Goal: Task Accomplishment & Management: Understand process/instructions

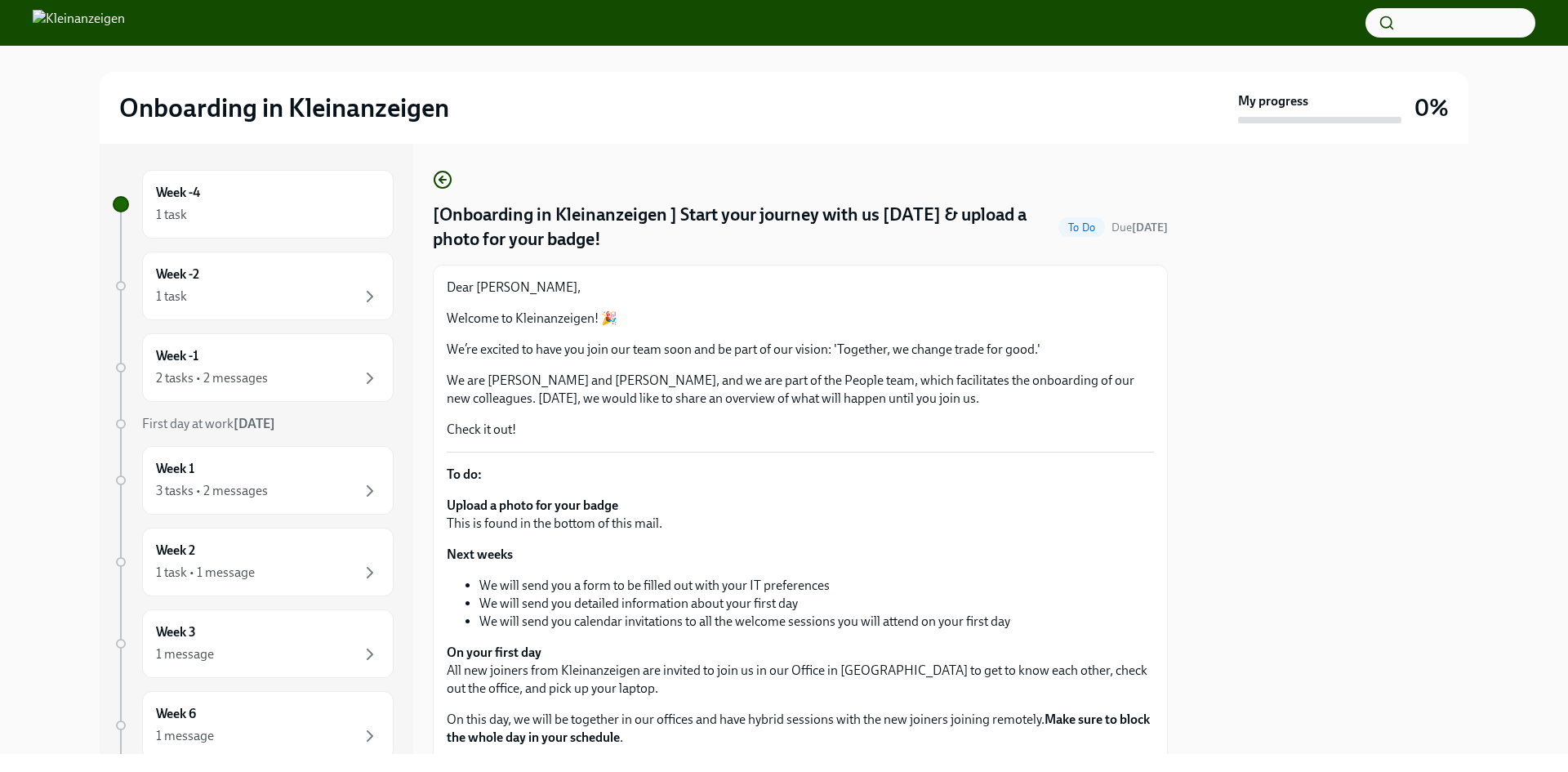
scroll to position [246, 0]
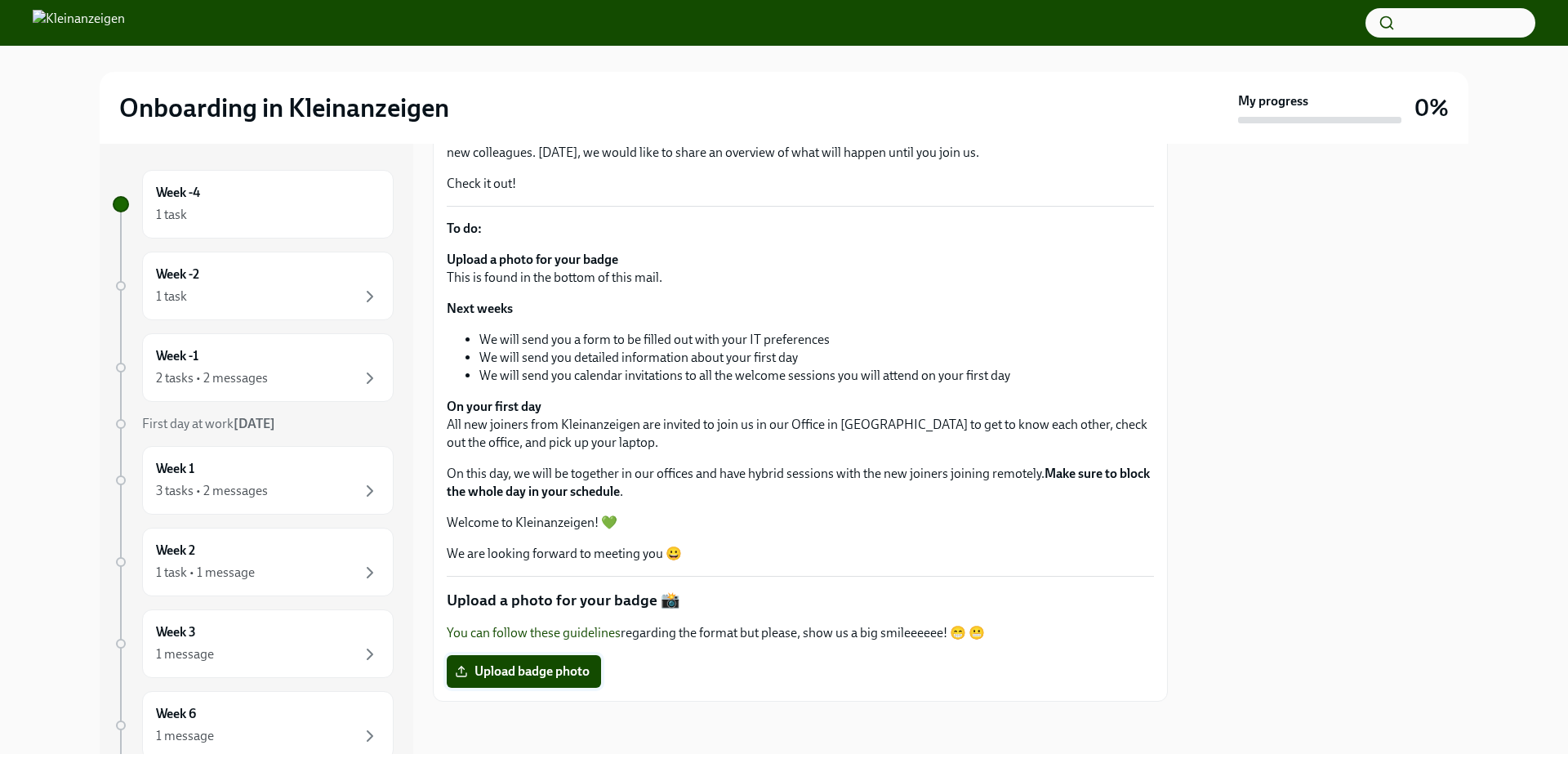
click at [525, 668] on span "Upload badge photo" at bounding box center [524, 671] width 132 height 17
click at [0, 0] on input "Upload badge photo" at bounding box center [0, 0] width 0 height 0
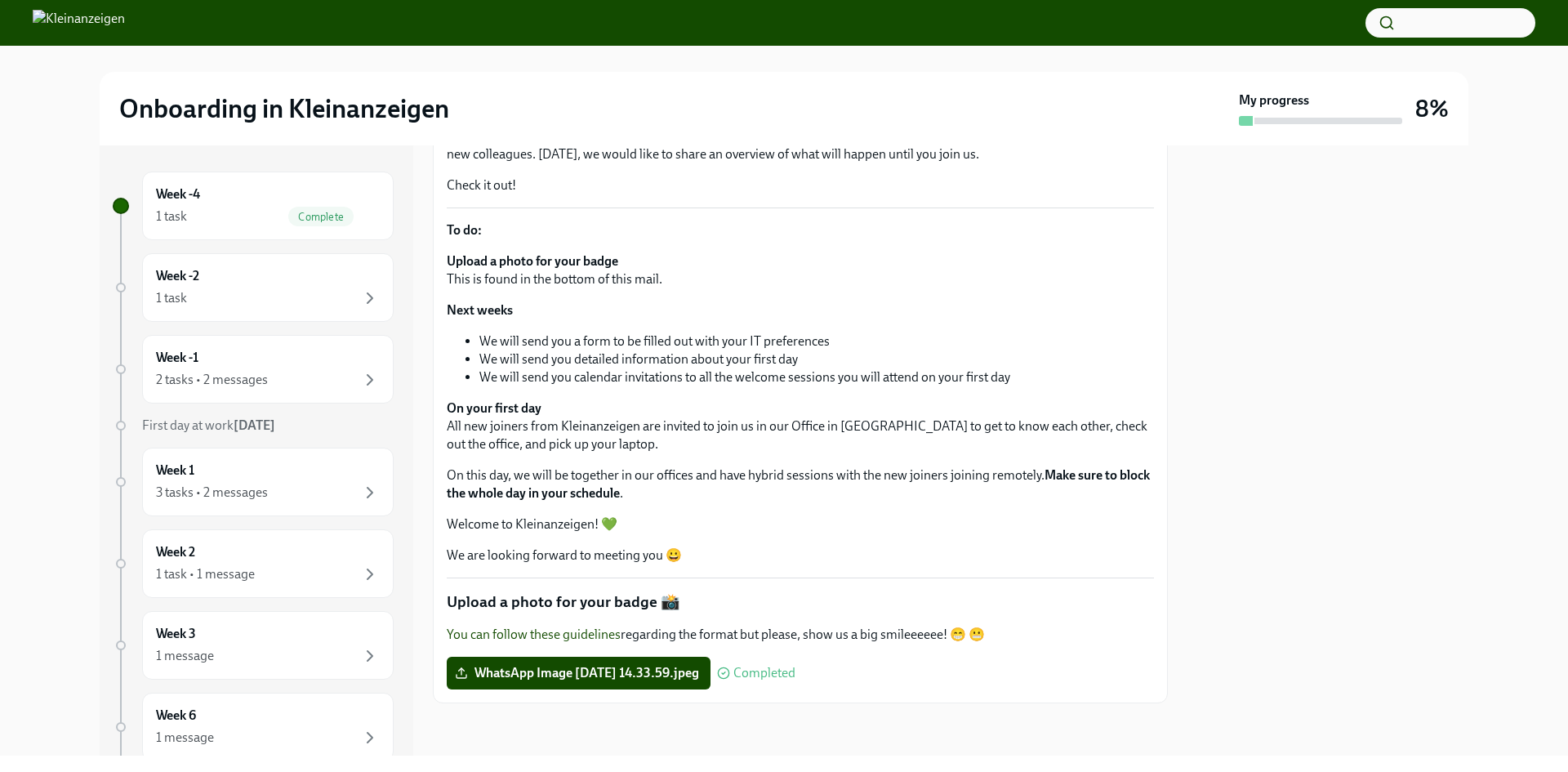
scroll to position [511, 0]
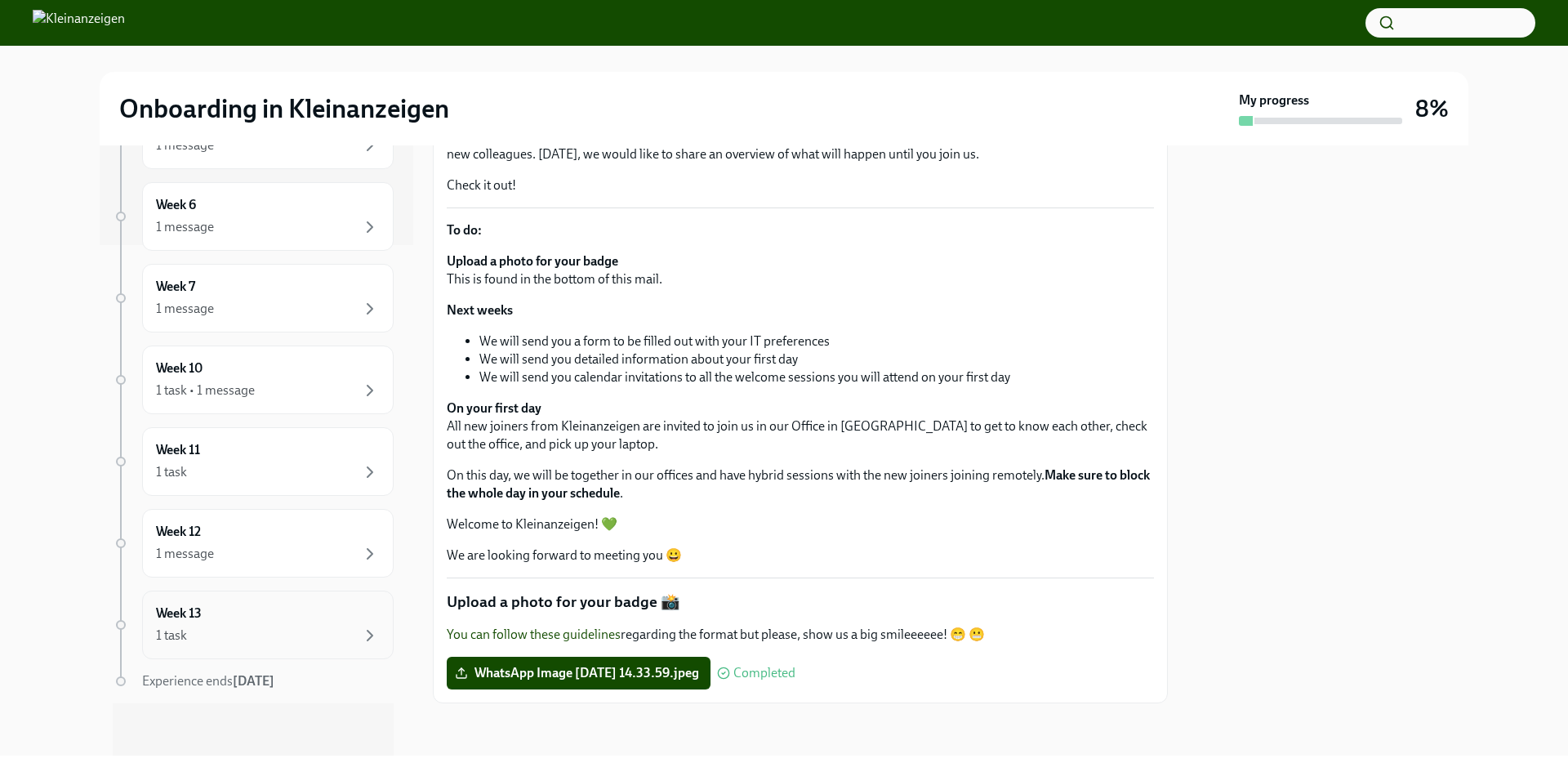
click at [316, 641] on div "1 task" at bounding box center [268, 635] width 224 height 20
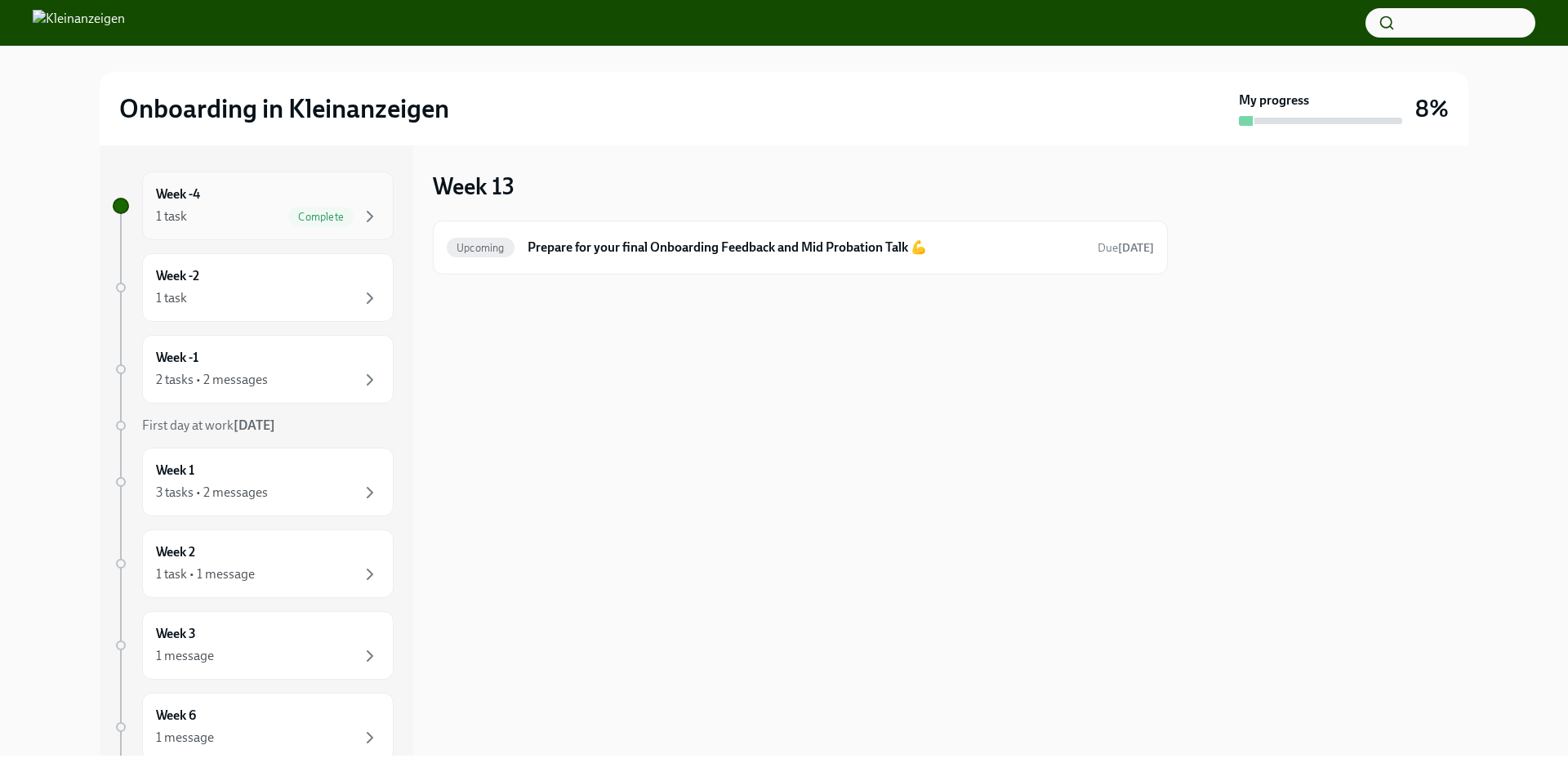
click at [225, 222] on div "1 task Complete" at bounding box center [268, 216] width 224 height 20
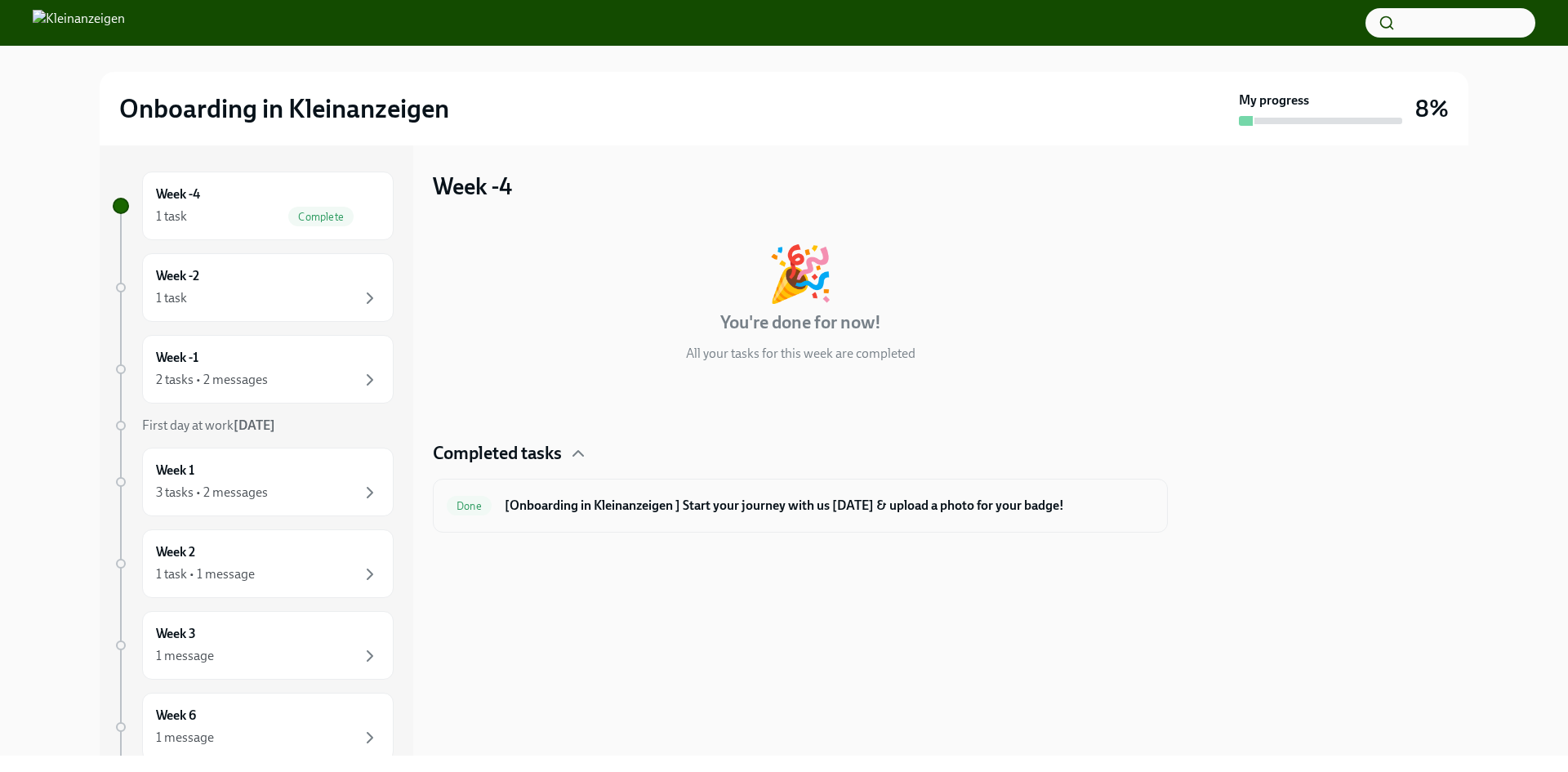
click at [910, 512] on h6 "[Onboarding in Kleinanzeigen ] Start your journey with us [DATE] & upload a pho…" at bounding box center [829, 505] width 649 height 18
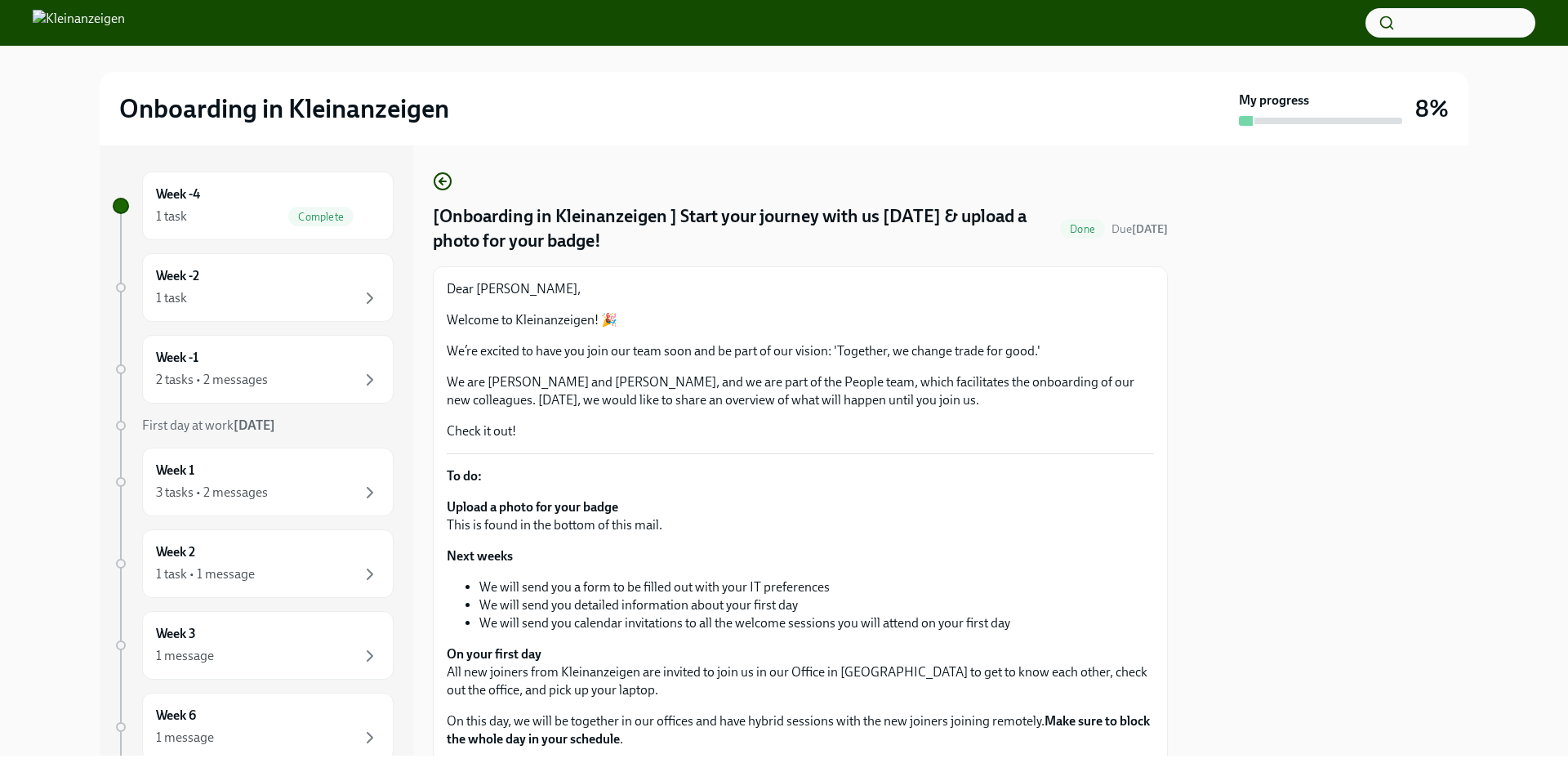
scroll to position [246, 0]
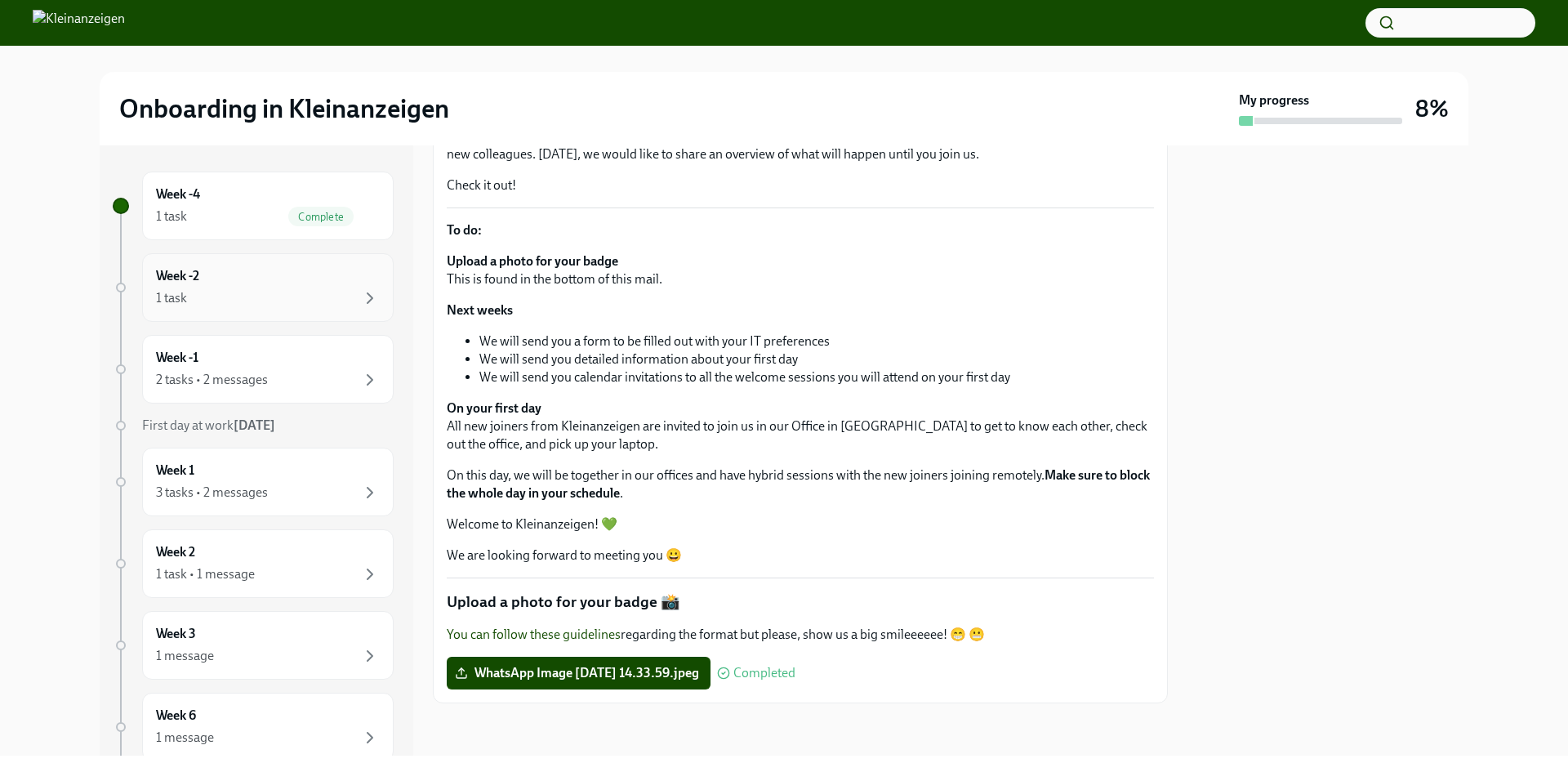
click at [306, 283] on div "Week -2 1 task" at bounding box center [268, 288] width 224 height 41
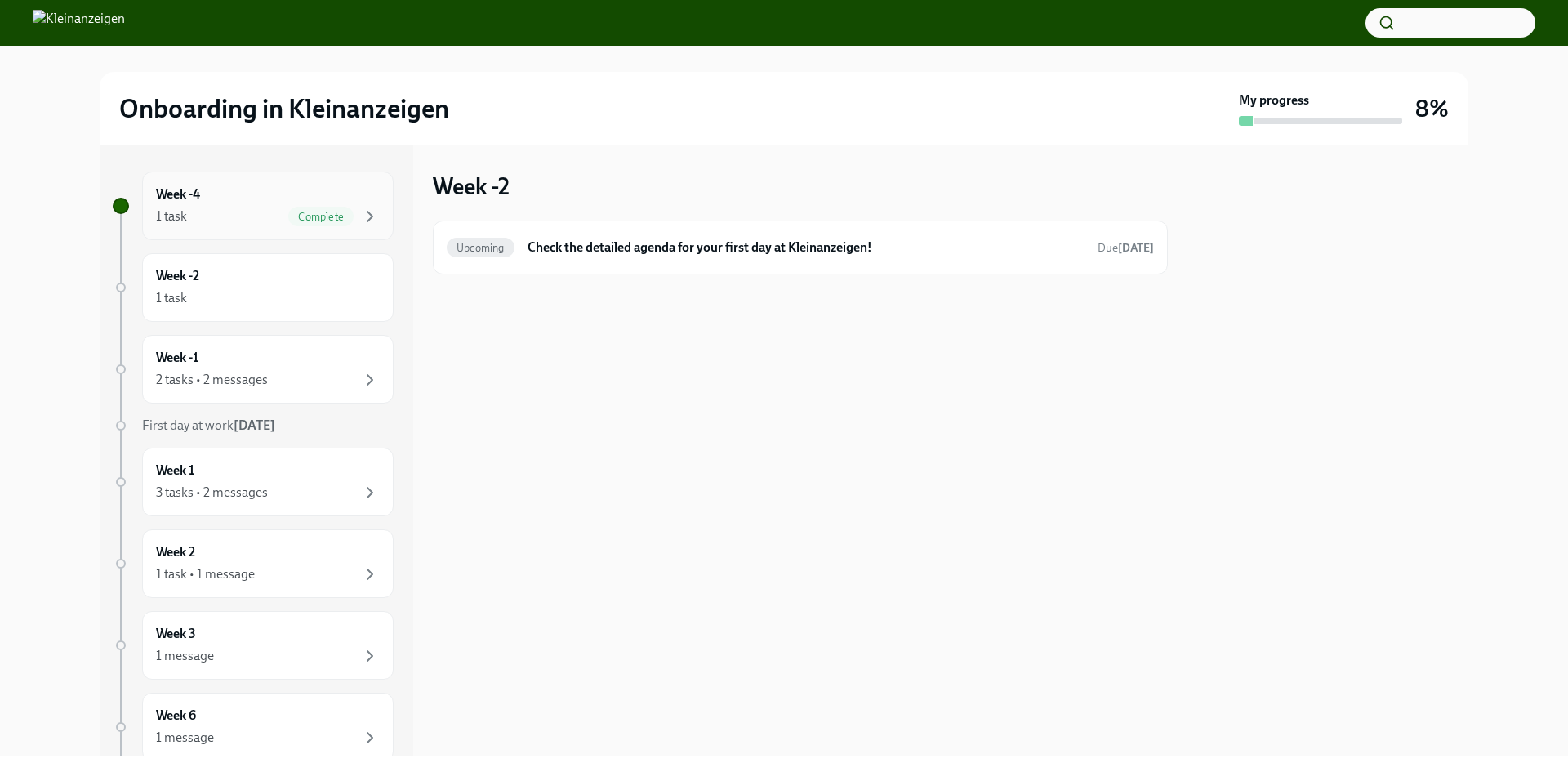
click at [227, 201] on div "Week -4 1 task Complete" at bounding box center [268, 206] width 224 height 41
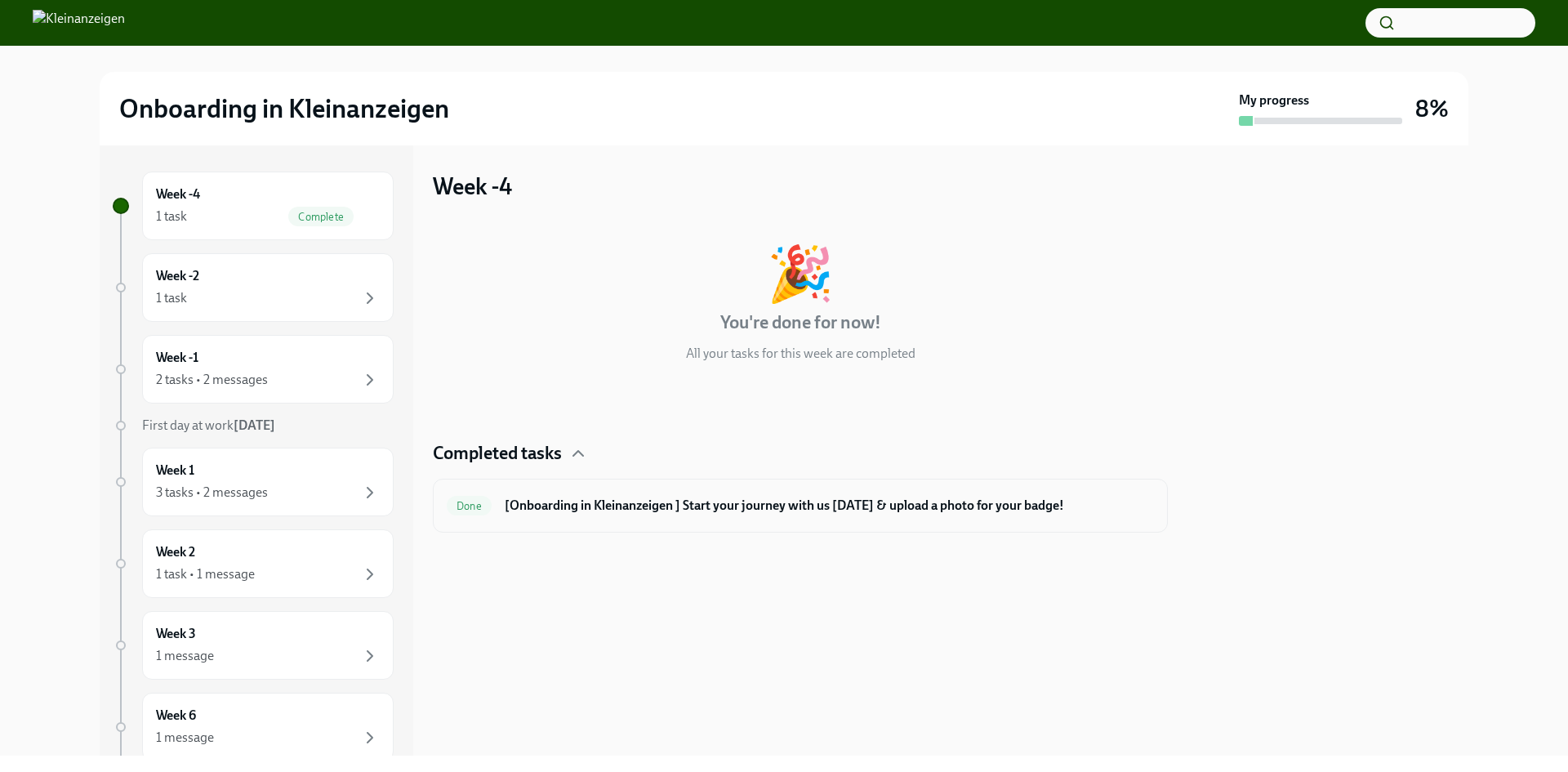
click at [628, 501] on h6 "[Onboarding in Kleinanzeigen ] Start your journey with us [DATE] & upload a pho…" at bounding box center [829, 505] width 649 height 18
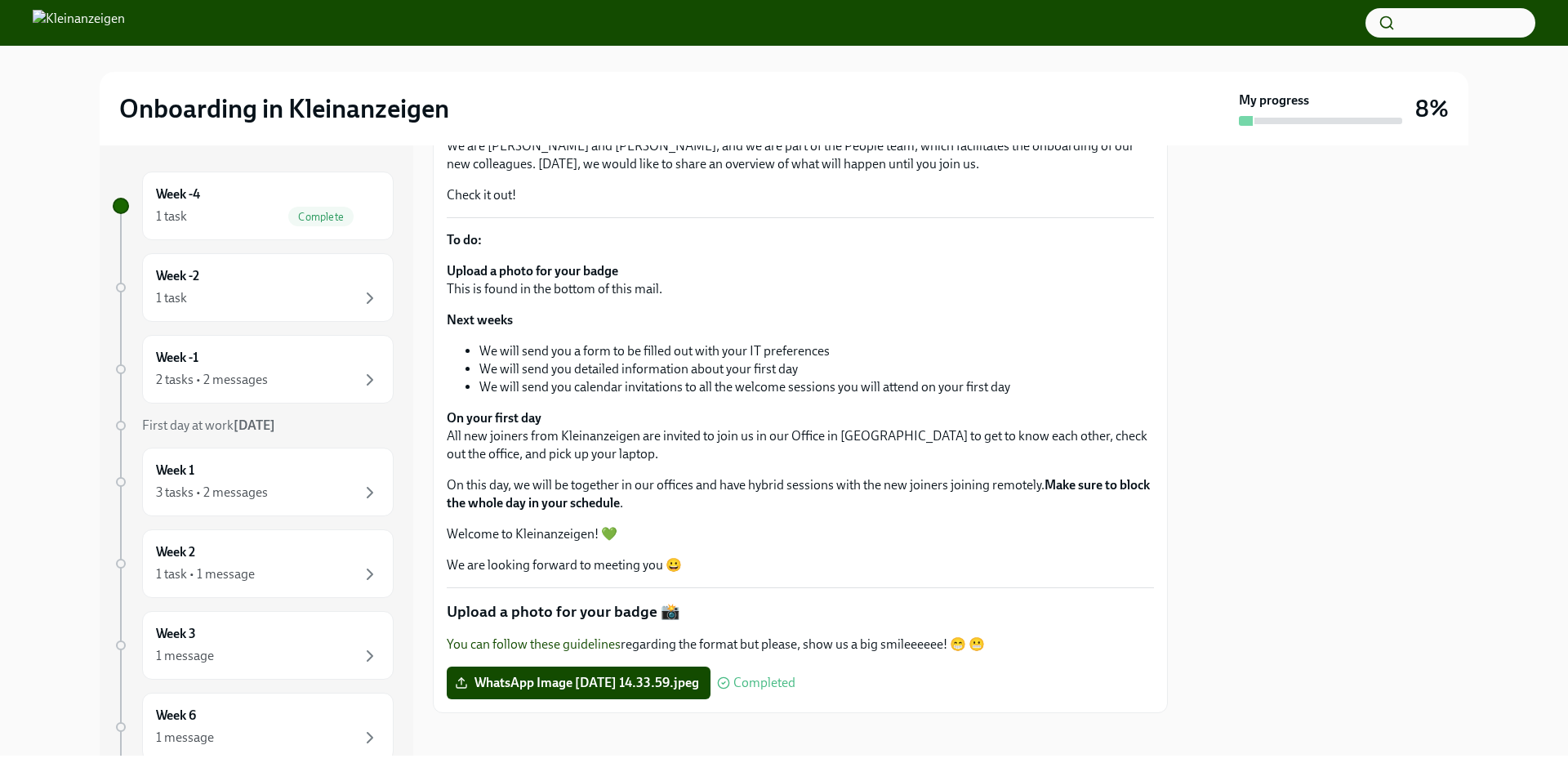
scroll to position [246, 0]
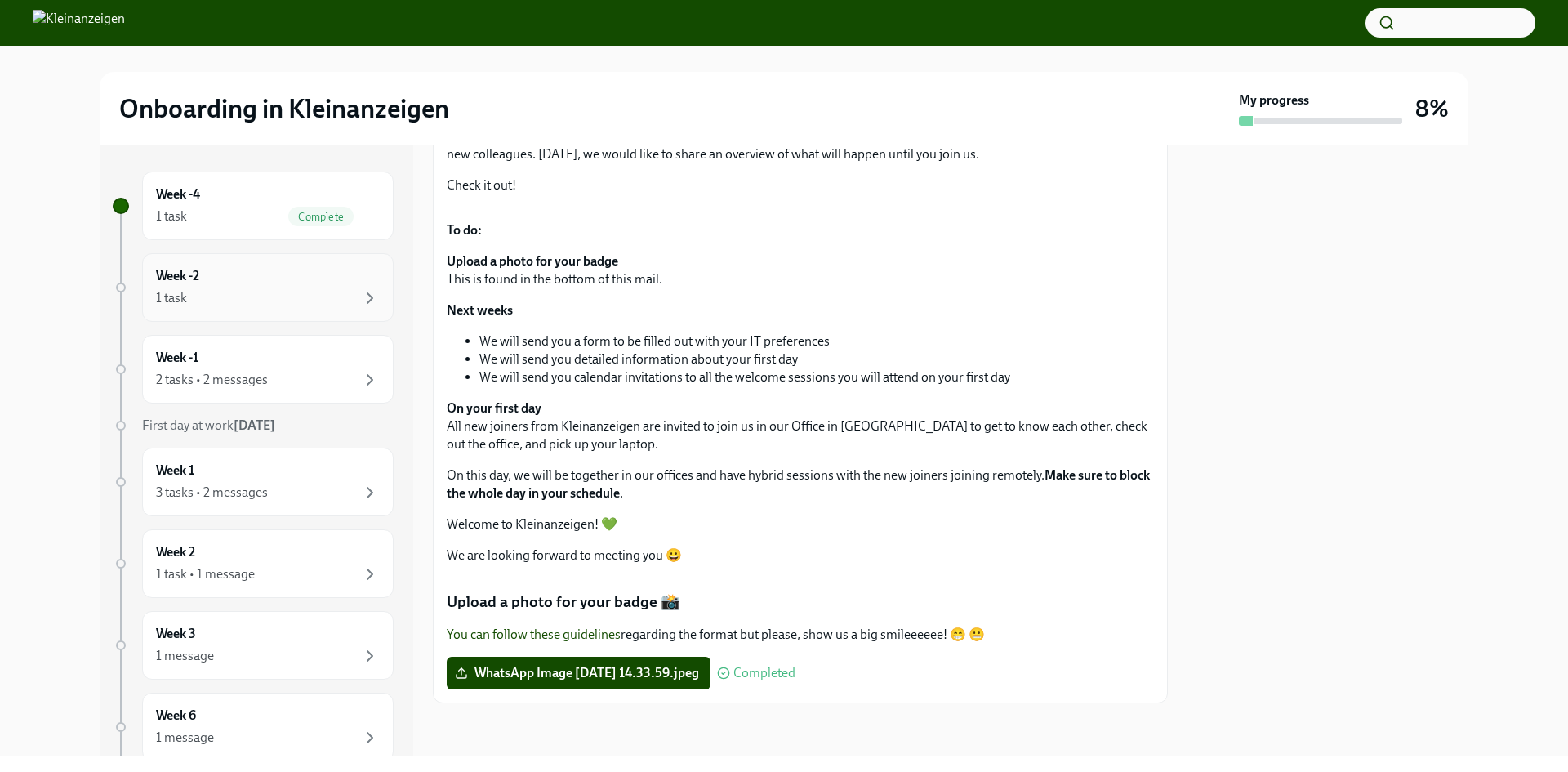
click at [247, 301] on div "1 task" at bounding box center [268, 298] width 224 height 20
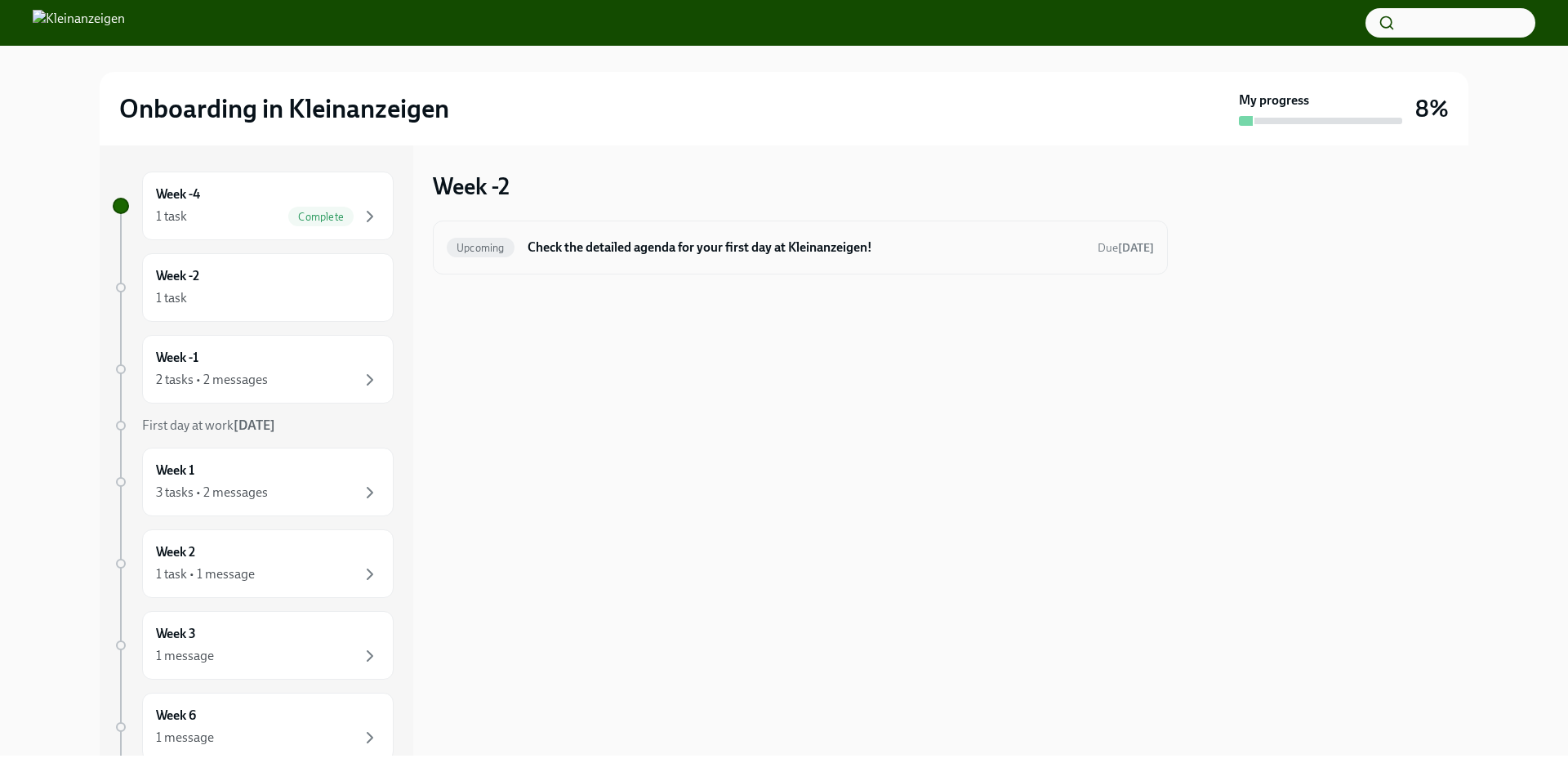
click at [662, 246] on h6 "Check the detailed agenda for your first day at Kleinanzeigen!" at bounding box center [806, 248] width 557 height 18
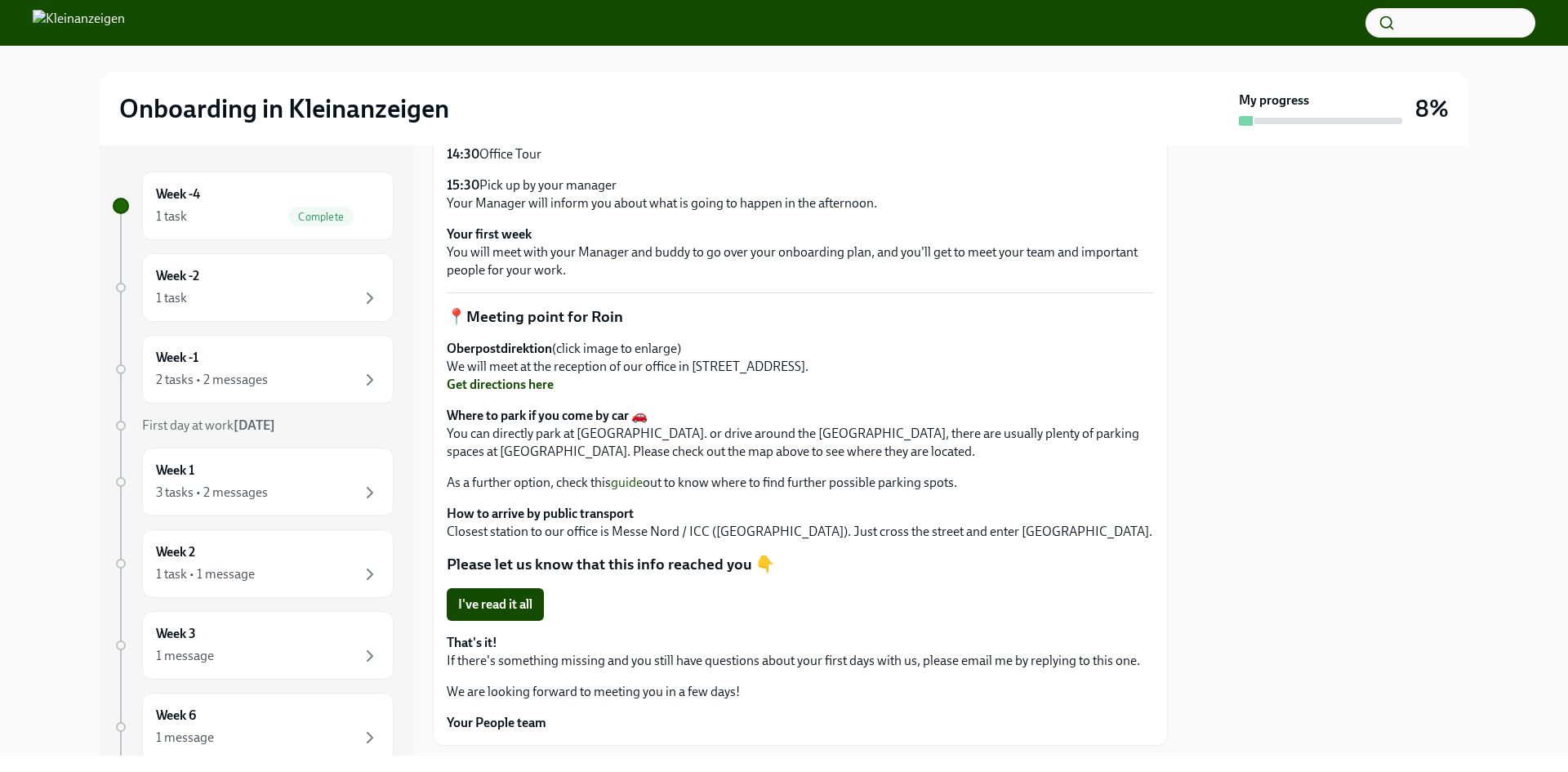
scroll to position [766, 0]
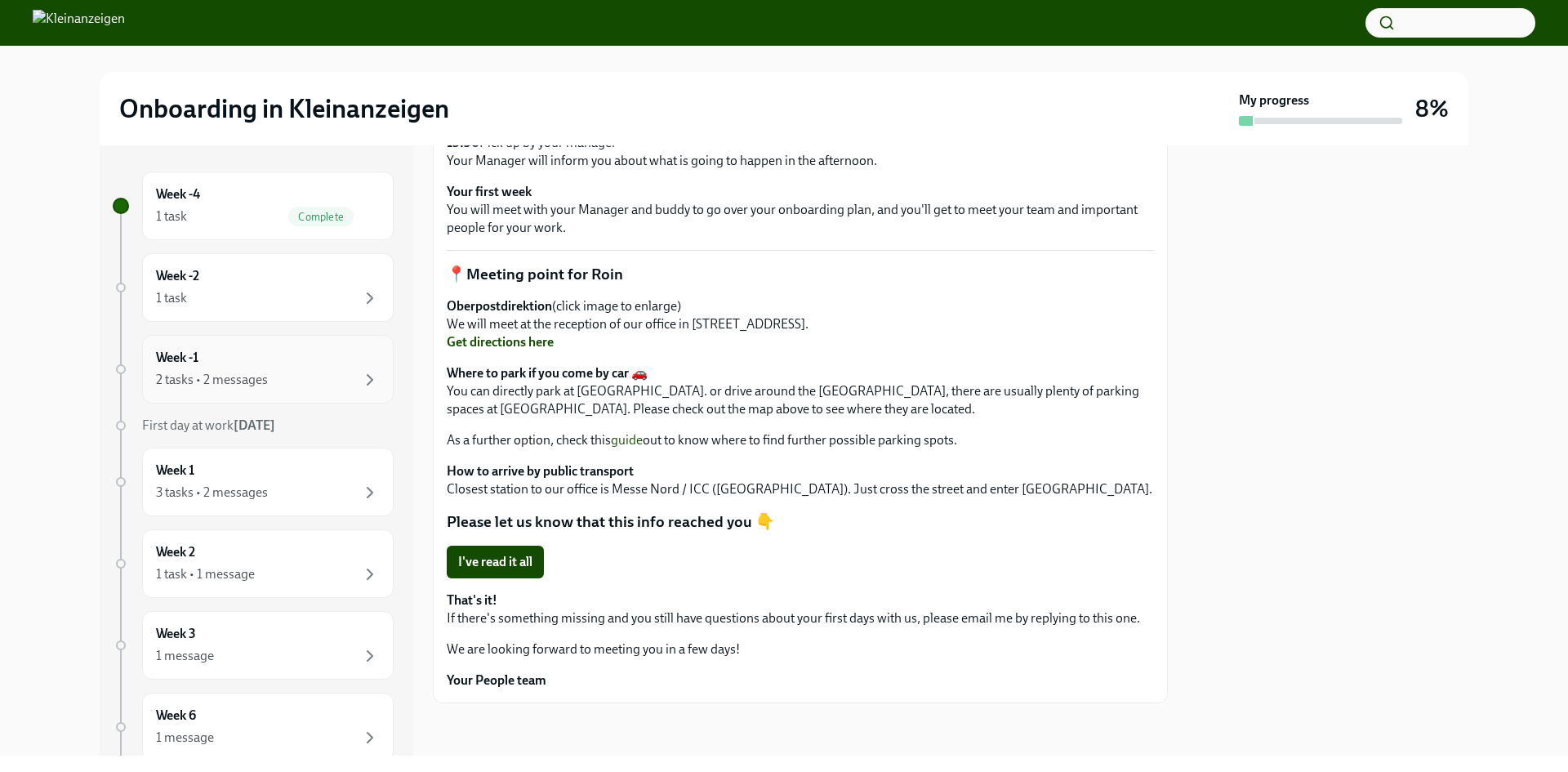
click at [305, 382] on div "2 tasks • 2 messages" at bounding box center [268, 380] width 224 height 20
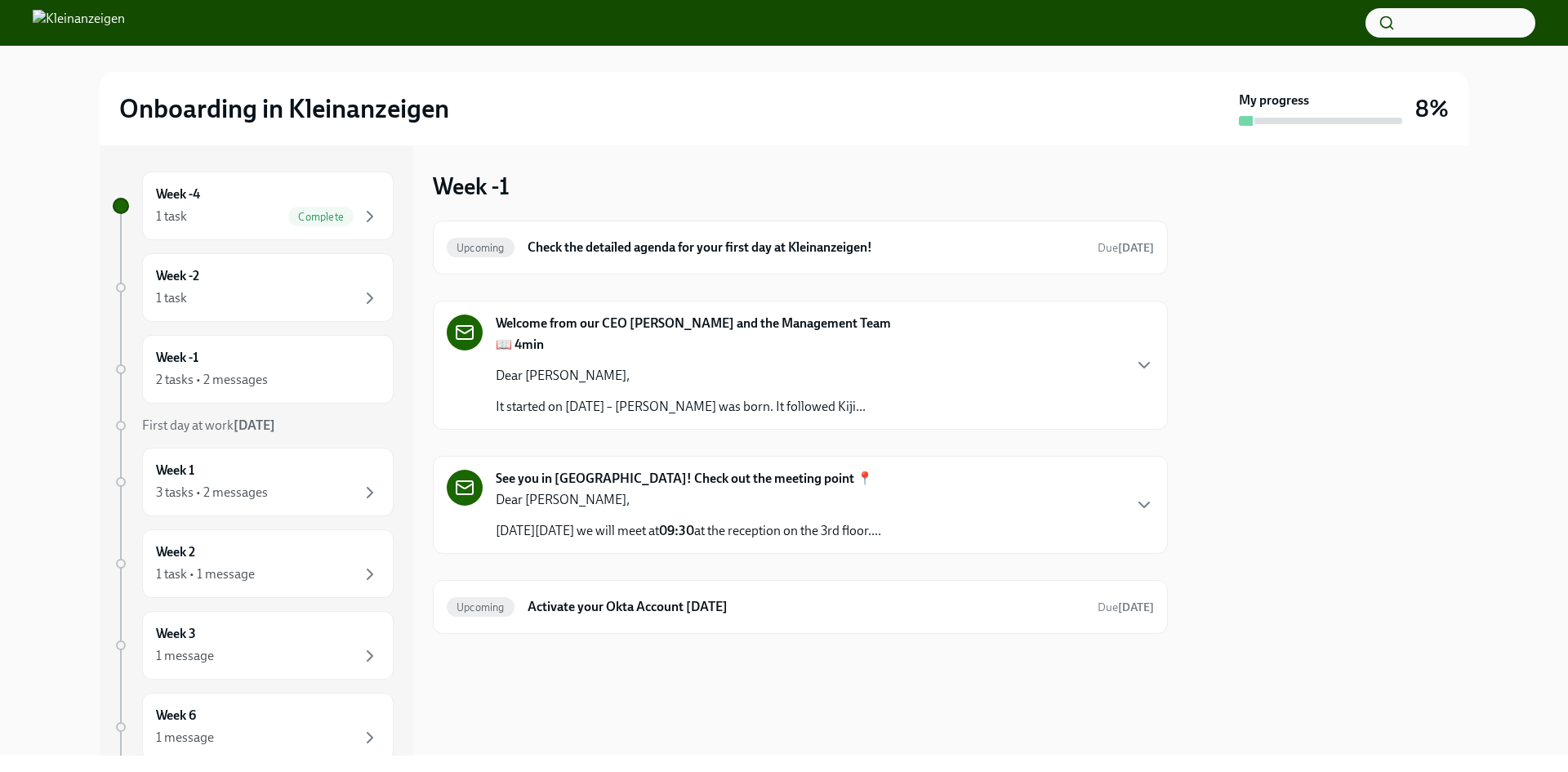
click at [1028, 394] on div "Welcome from our CEO [PERSON_NAME] and the Management Team 📖 4min Dear [PERSON_…" at bounding box center [801, 364] width 707 height 101
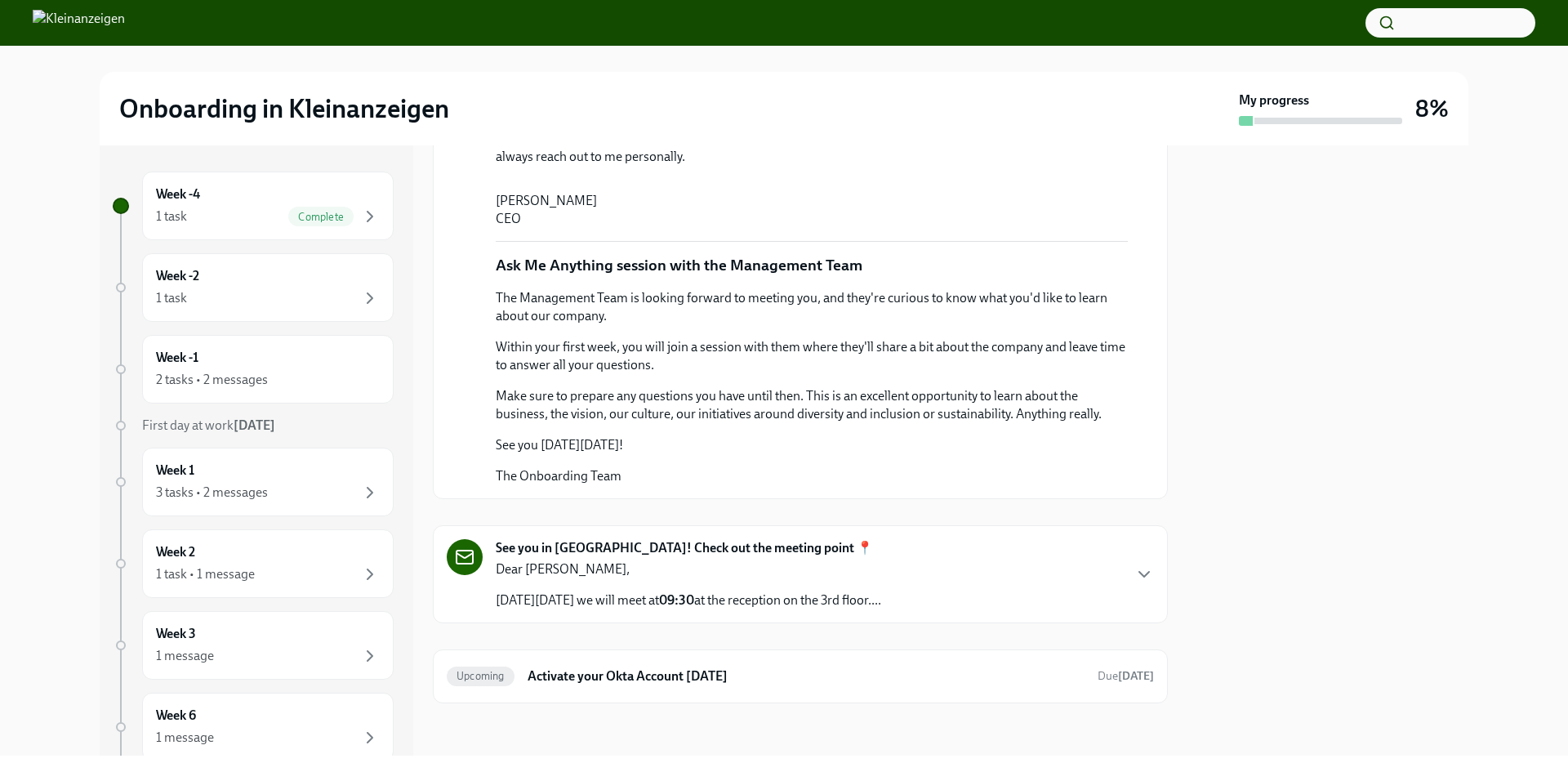
scroll to position [863, 0]
click at [1073, 599] on div "See you in [GEOGRAPHIC_DATA]! Check out the meeting point 📍 Dear [PERSON_NAME],…" at bounding box center [801, 574] width 707 height 70
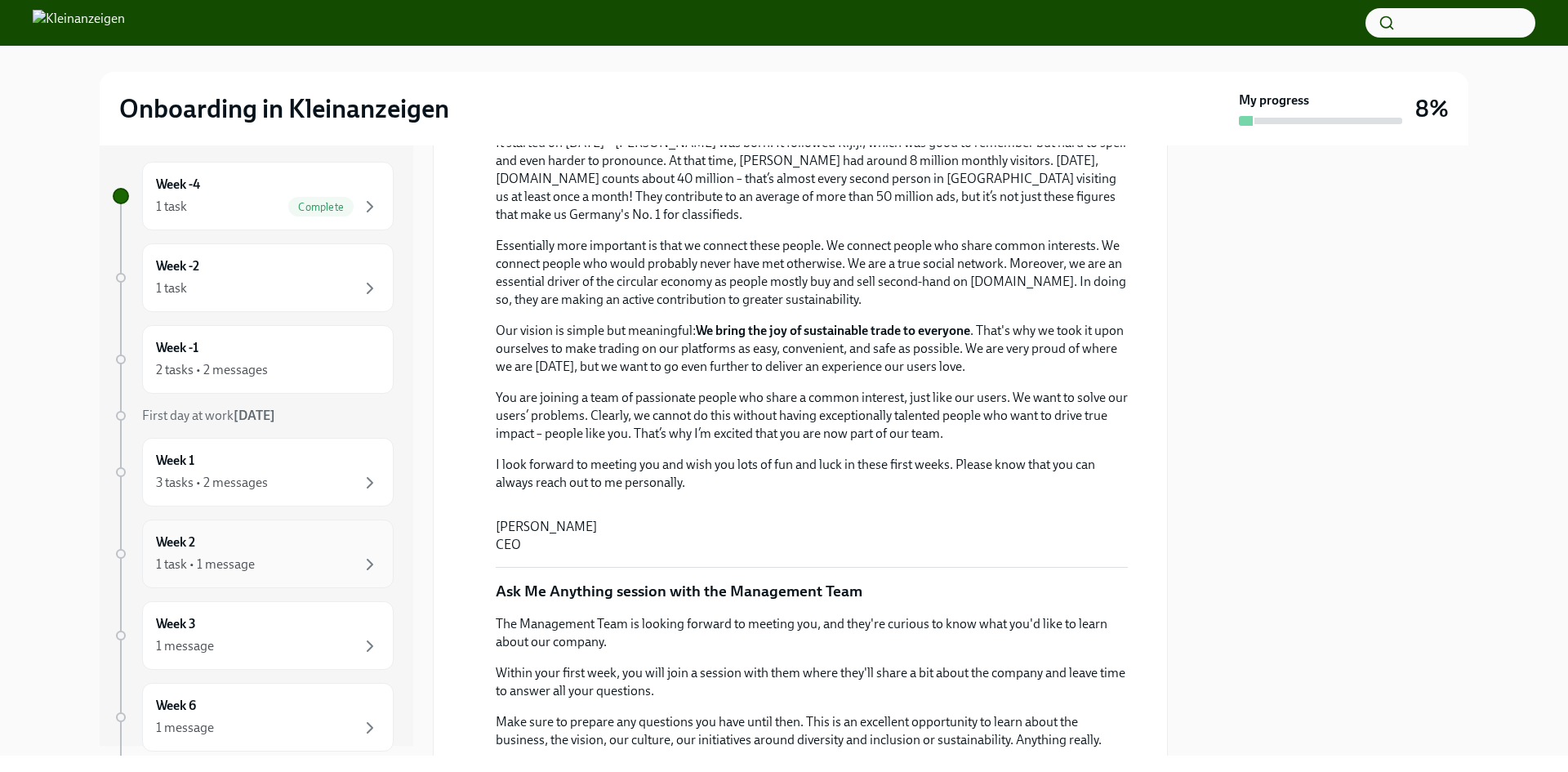
scroll to position [0, 0]
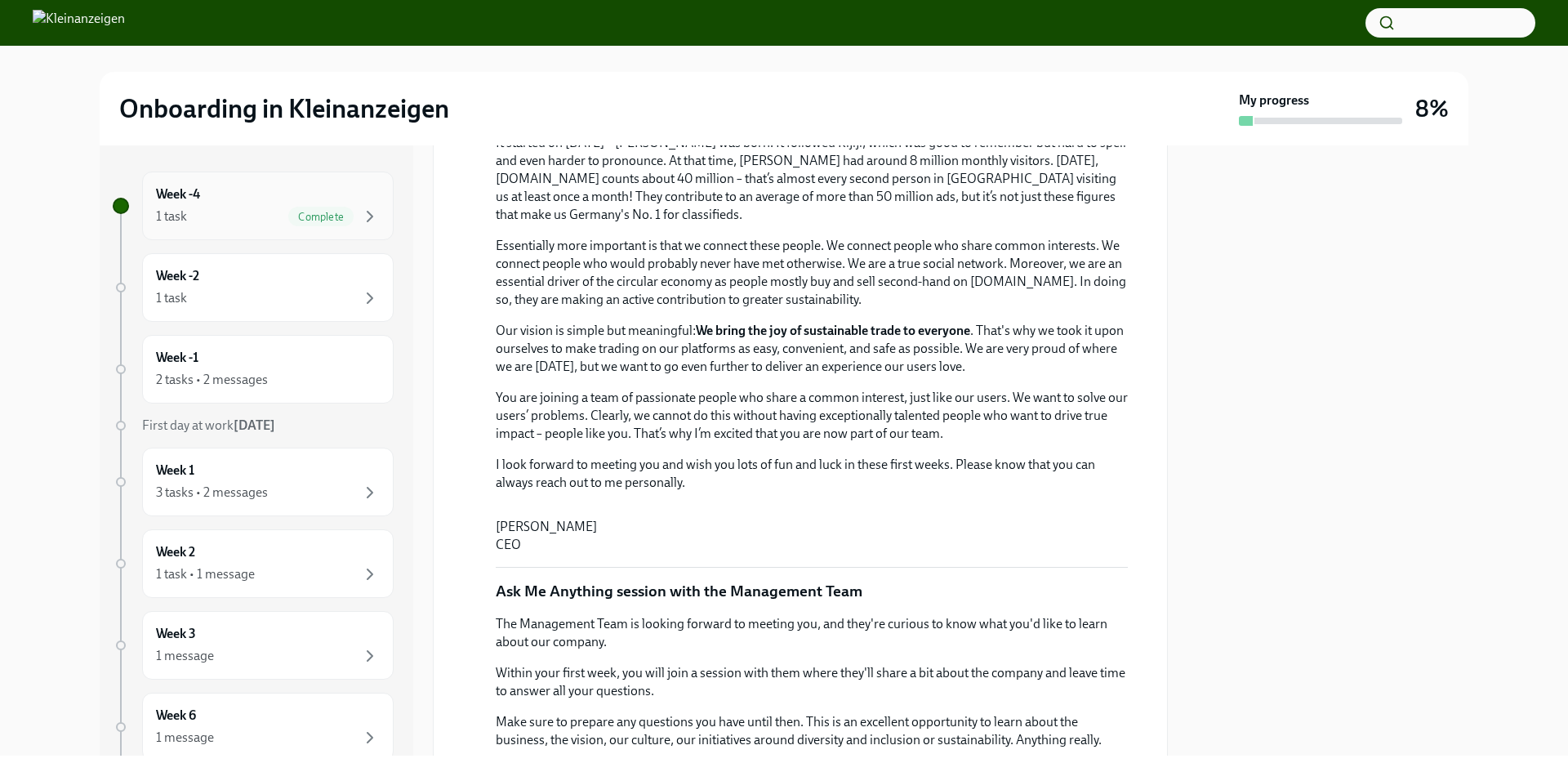
click at [227, 200] on div "Week -4 1 task Complete" at bounding box center [268, 206] width 224 height 41
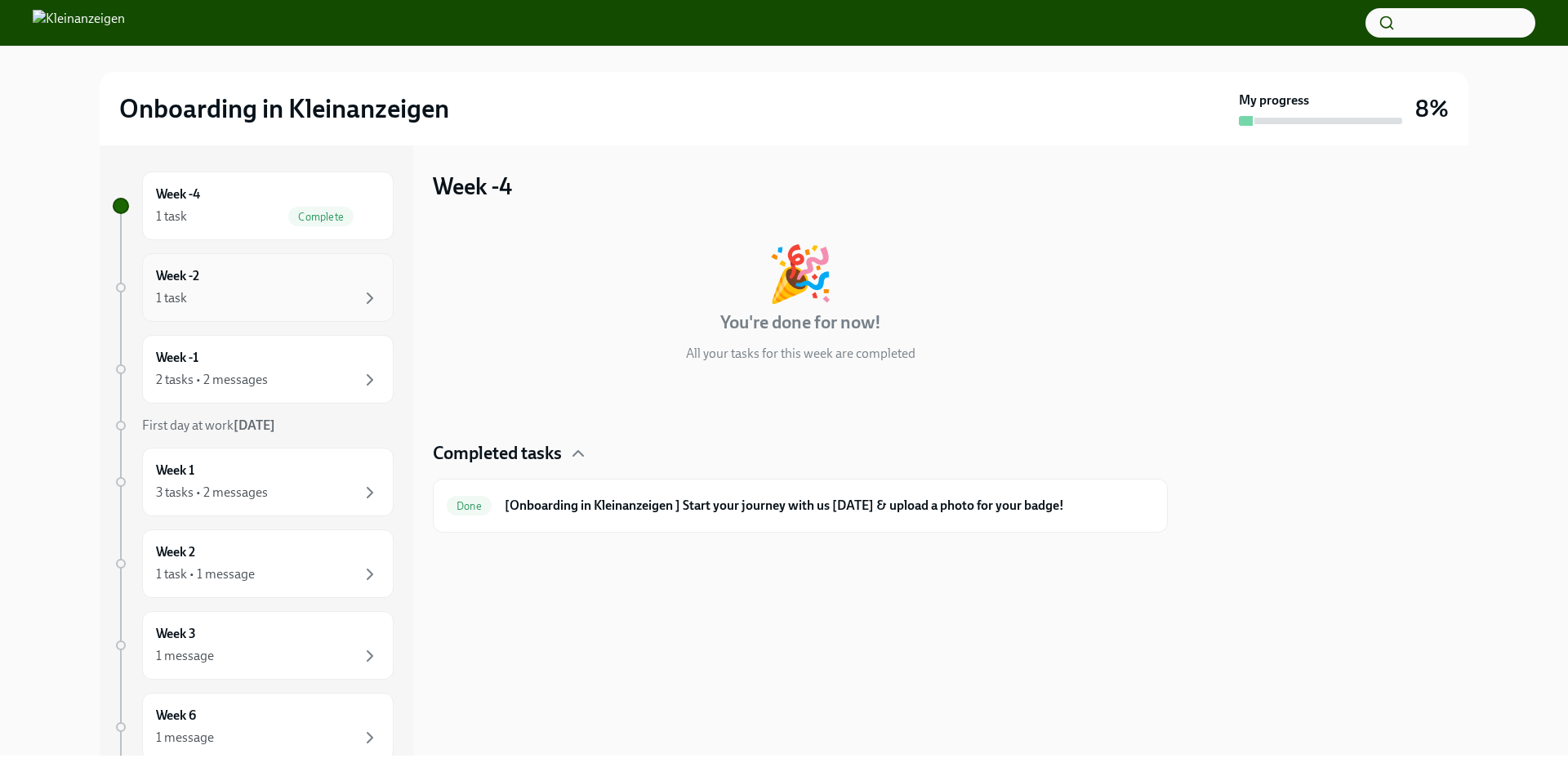
click at [243, 278] on div "Week -2 1 task" at bounding box center [268, 288] width 224 height 41
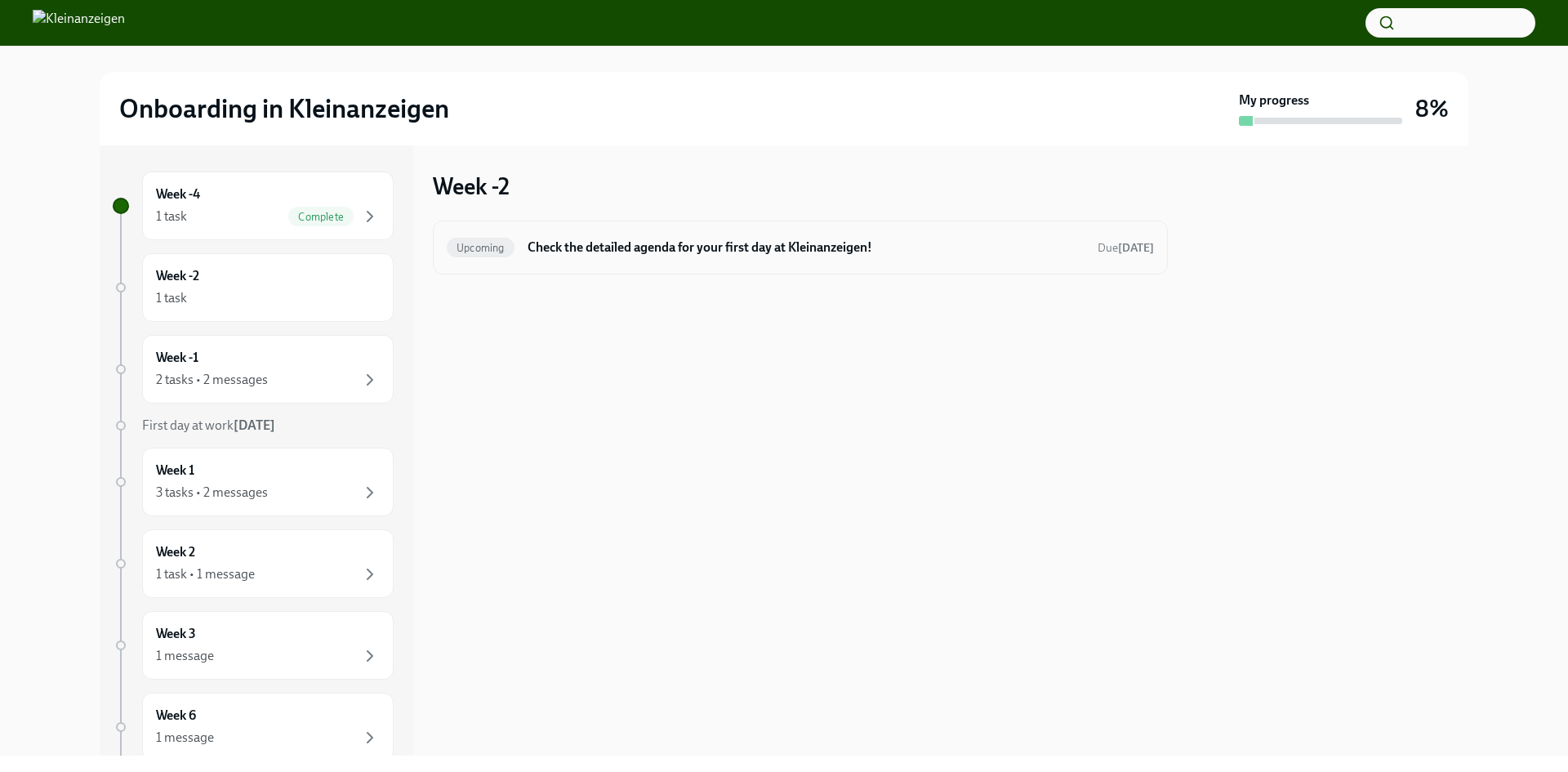
click at [715, 237] on div "Upcoming Check the detailed agenda for your first day at Kleinanzeigen! Due [DA…" at bounding box center [801, 248] width 707 height 27
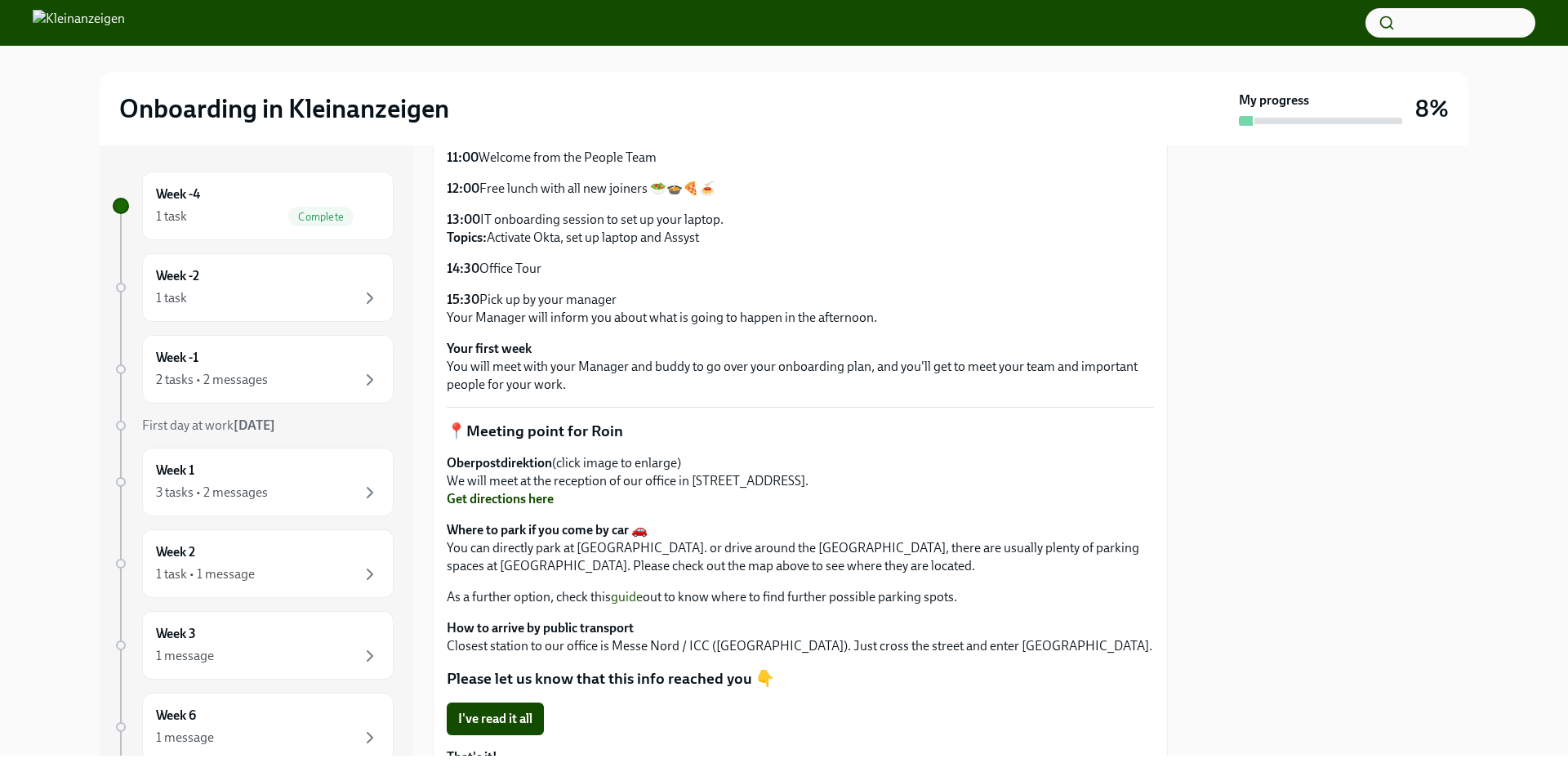
scroll to position [677, 0]
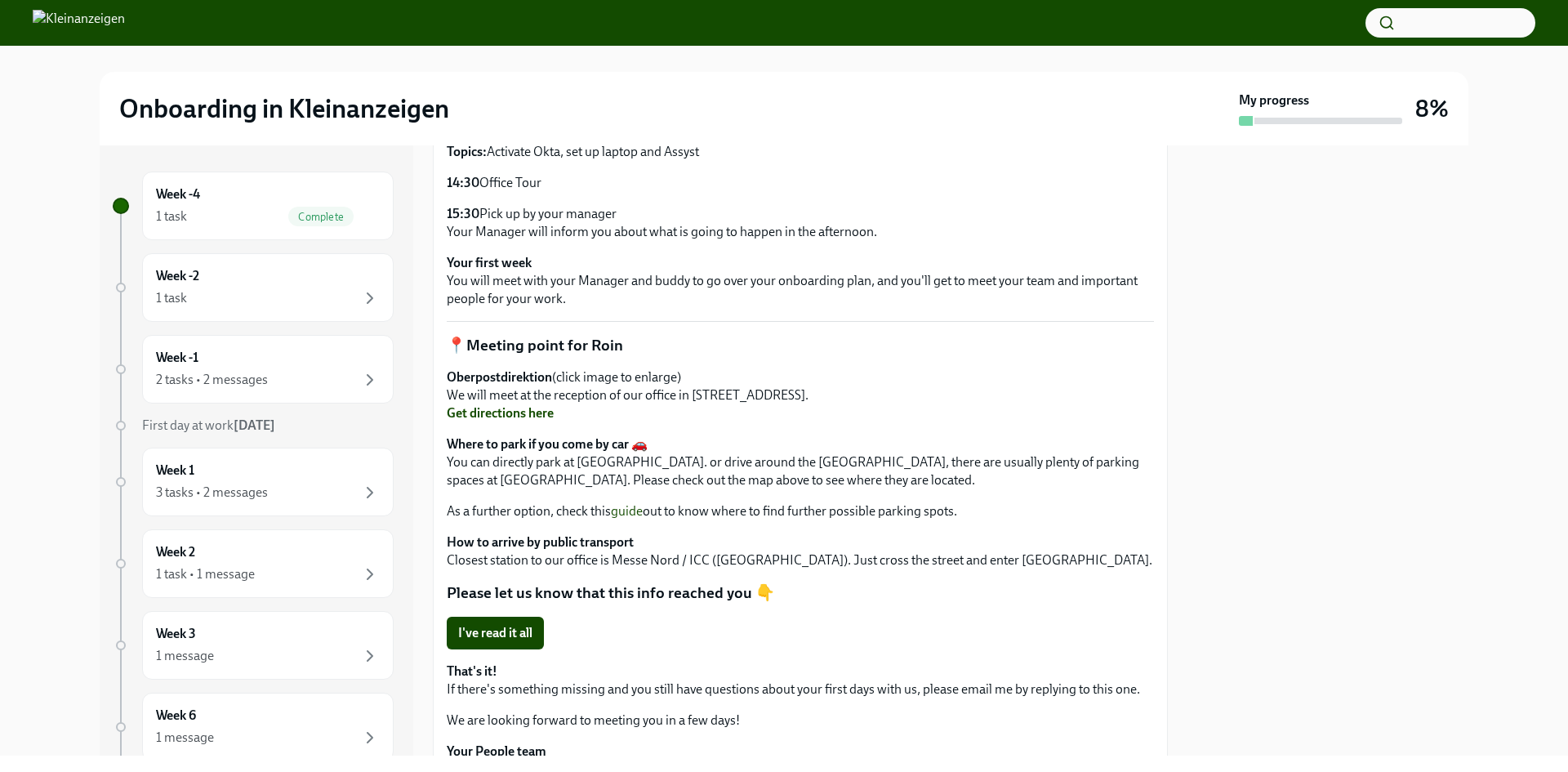
click at [523, 420] on link "Get directions here" at bounding box center [500, 413] width 107 height 16
